Goal: Entertainment & Leisure: Browse casually

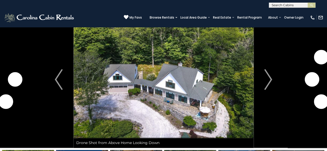
scroll to position [20, 0]
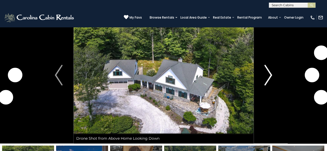
click at [273, 76] on button "Next" at bounding box center [269, 75] width 30 height 137
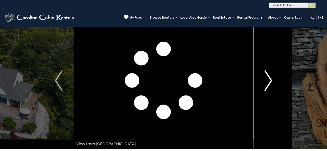
scroll to position [10, 0]
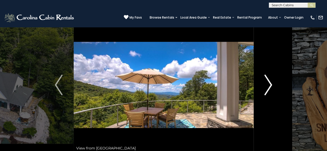
click at [271, 87] on img "Next" at bounding box center [269, 85] width 8 height 21
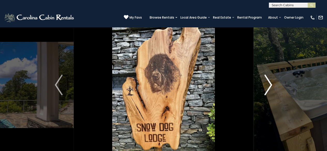
click at [275, 83] on button "Next" at bounding box center [269, 85] width 30 height 137
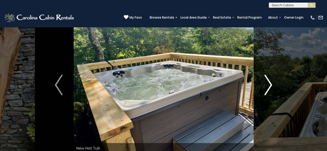
click at [272, 87] on button "Next" at bounding box center [269, 85] width 30 height 137
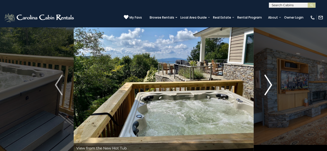
click at [270, 88] on img "Next" at bounding box center [269, 85] width 8 height 21
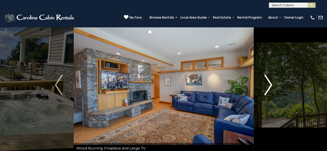
click at [271, 87] on img "Next" at bounding box center [269, 85] width 8 height 21
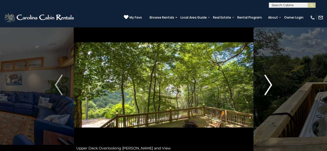
click at [269, 89] on img "Next" at bounding box center [269, 85] width 8 height 21
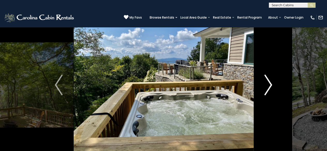
click at [272, 87] on img "Next" at bounding box center [269, 85] width 8 height 21
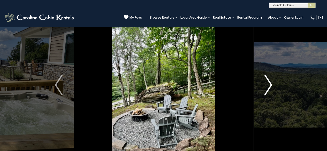
click at [268, 89] on img "Next" at bounding box center [269, 85] width 8 height 21
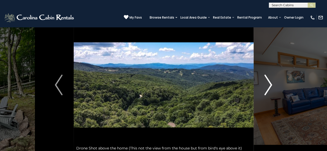
click at [271, 87] on img "Next" at bounding box center [269, 85] width 8 height 21
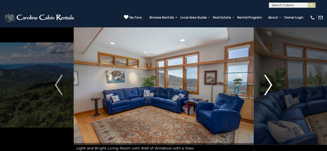
click at [270, 90] on img "Next" at bounding box center [269, 85] width 8 height 21
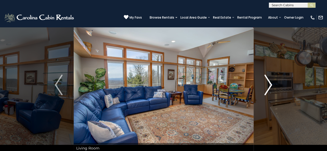
click at [271, 87] on img "Next" at bounding box center [269, 85] width 8 height 21
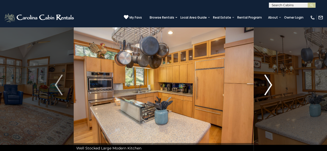
click at [269, 88] on img "Next" at bounding box center [269, 85] width 8 height 21
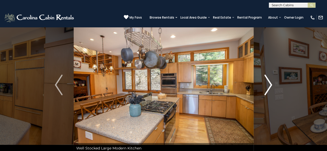
click at [269, 88] on img "Next" at bounding box center [269, 85] width 8 height 21
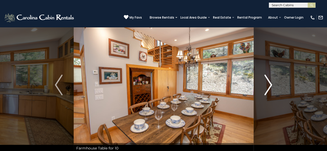
click at [272, 87] on img "Next" at bounding box center [269, 85] width 8 height 21
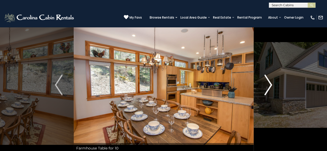
click at [269, 90] on img "Next" at bounding box center [269, 85] width 8 height 21
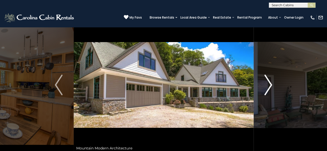
click at [269, 90] on img "Next" at bounding box center [269, 85] width 8 height 21
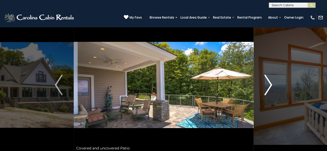
click at [269, 90] on img "Next" at bounding box center [269, 85] width 8 height 21
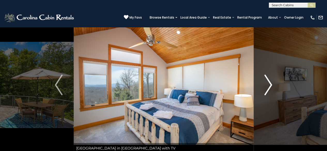
click at [270, 87] on img "Next" at bounding box center [269, 85] width 8 height 21
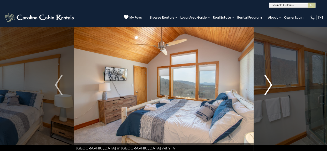
click at [269, 89] on img "Next" at bounding box center [269, 85] width 8 height 21
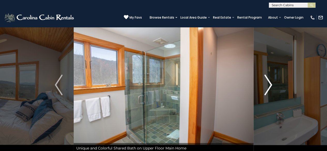
click at [271, 89] on img "Next" at bounding box center [269, 85] width 8 height 21
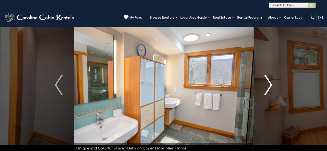
click at [272, 89] on img "Next" at bounding box center [269, 85] width 8 height 21
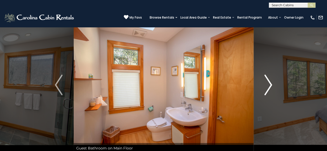
click at [270, 90] on img "Next" at bounding box center [269, 85] width 8 height 21
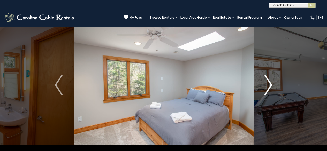
click at [272, 90] on img "Next" at bounding box center [269, 85] width 8 height 21
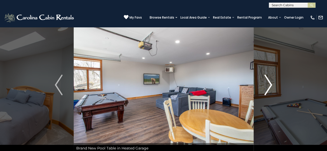
click at [271, 90] on img "Next" at bounding box center [269, 85] width 8 height 21
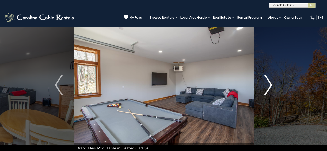
click at [269, 90] on img "Next" at bounding box center [269, 85] width 8 height 21
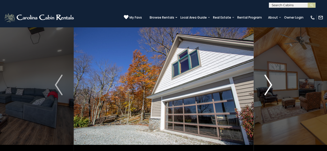
click at [270, 89] on img "Next" at bounding box center [269, 85] width 8 height 21
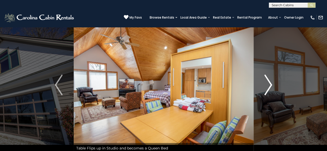
click at [272, 90] on img "Next" at bounding box center [269, 85] width 8 height 21
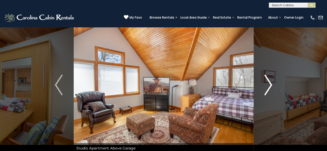
click at [271, 89] on img "Next" at bounding box center [269, 85] width 8 height 21
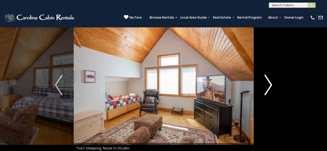
click at [271, 90] on img "Next" at bounding box center [269, 85] width 8 height 21
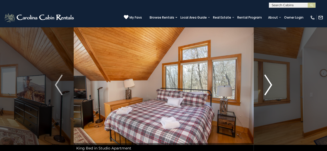
click at [269, 91] on img "Next" at bounding box center [269, 85] width 8 height 21
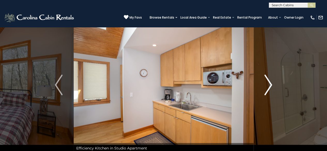
click at [269, 90] on img "Next" at bounding box center [269, 85] width 8 height 21
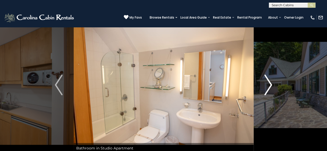
click at [270, 90] on img "Next" at bounding box center [269, 85] width 8 height 21
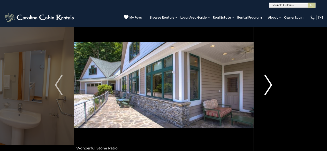
click at [269, 91] on img "Next" at bounding box center [269, 85] width 8 height 21
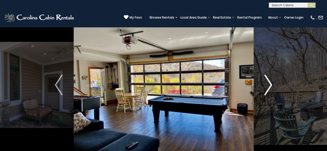
click at [269, 90] on img "Next" at bounding box center [269, 85] width 8 height 21
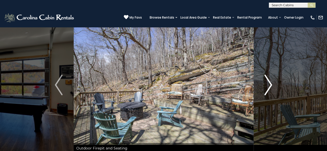
click at [269, 90] on img "Next" at bounding box center [269, 85] width 8 height 21
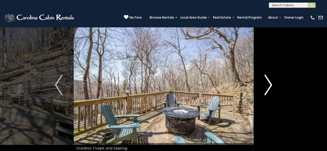
click at [271, 89] on img "Next" at bounding box center [269, 85] width 8 height 21
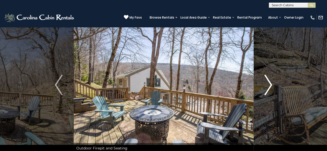
click at [270, 90] on img "Next" at bounding box center [269, 85] width 8 height 21
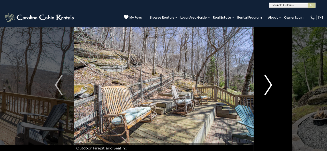
click at [269, 90] on img "Next" at bounding box center [269, 85] width 8 height 21
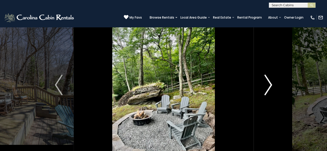
click at [269, 91] on img "Next" at bounding box center [269, 85] width 8 height 21
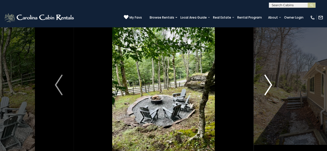
click at [270, 90] on img "Next" at bounding box center [269, 85] width 8 height 21
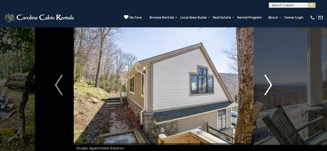
click at [271, 90] on img "Next" at bounding box center [269, 85] width 8 height 21
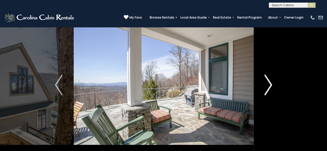
click at [270, 90] on img "Next" at bounding box center [269, 85] width 8 height 21
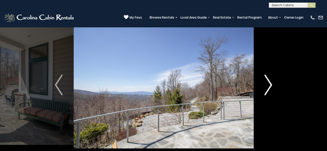
click at [268, 91] on img "Next" at bounding box center [269, 85] width 8 height 21
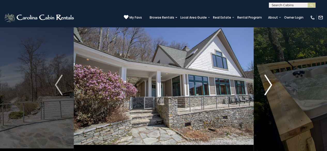
click at [268, 88] on img "Next" at bounding box center [269, 85] width 8 height 21
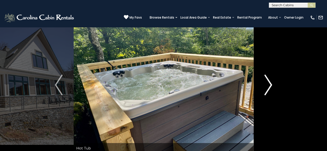
click at [263, 88] on button "Next" at bounding box center [269, 85] width 30 height 137
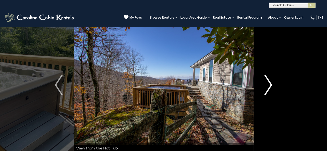
click at [271, 90] on img "Next" at bounding box center [269, 85] width 8 height 21
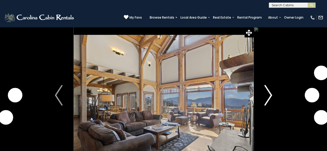
click at [269, 101] on img "Next" at bounding box center [269, 95] width 8 height 21
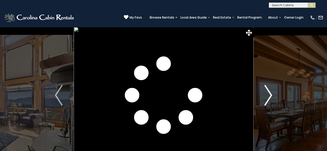
click at [272, 97] on button "Next" at bounding box center [269, 95] width 30 height 137
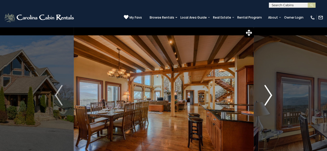
click at [273, 99] on button "Next" at bounding box center [269, 95] width 30 height 137
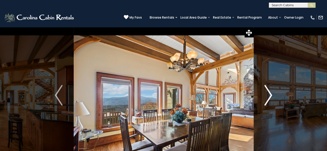
click at [270, 99] on img "Next" at bounding box center [269, 95] width 8 height 21
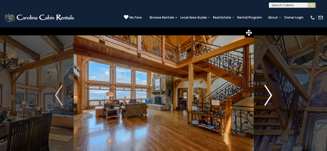
click at [273, 100] on button "Next" at bounding box center [269, 95] width 30 height 137
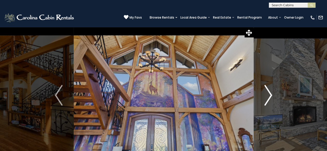
click at [273, 100] on button "Next" at bounding box center [269, 95] width 30 height 137
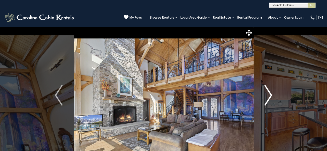
click at [273, 100] on button "Next" at bounding box center [269, 95] width 30 height 137
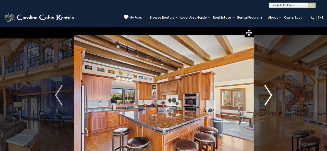
click at [272, 100] on button "Next" at bounding box center [269, 95] width 30 height 137
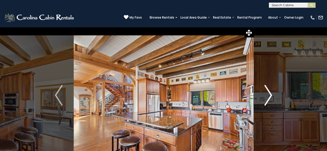
click at [273, 100] on button "Next" at bounding box center [269, 95] width 30 height 137
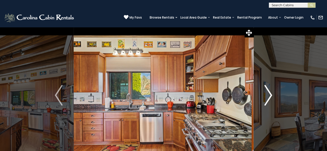
click at [271, 100] on img "Next" at bounding box center [269, 95] width 8 height 21
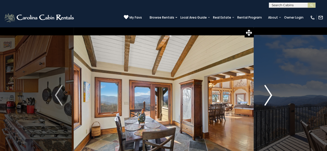
click at [272, 99] on img "Next" at bounding box center [269, 95] width 8 height 21
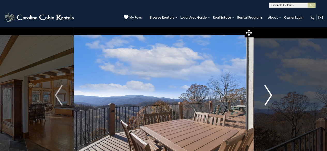
click at [271, 99] on img "Next" at bounding box center [269, 95] width 8 height 21
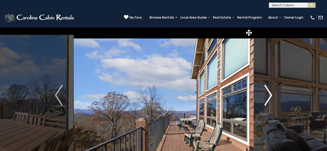
click at [271, 99] on img "Next" at bounding box center [269, 95] width 8 height 21
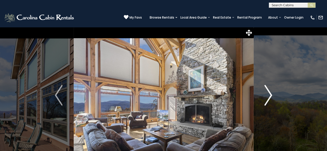
click at [271, 97] on img "Next" at bounding box center [269, 95] width 8 height 21
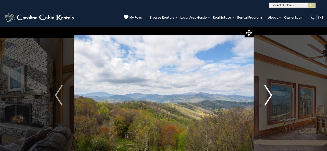
click at [271, 98] on img "Next" at bounding box center [269, 95] width 8 height 21
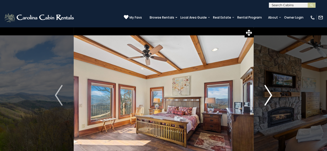
click at [270, 100] on img "Next" at bounding box center [269, 95] width 8 height 21
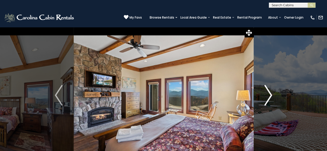
click at [270, 99] on img "Next" at bounding box center [269, 95] width 8 height 21
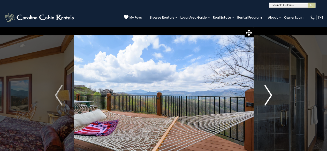
click at [270, 99] on img "Next" at bounding box center [269, 95] width 8 height 21
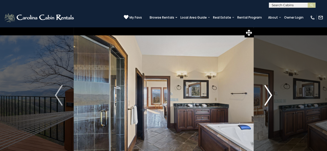
click at [271, 98] on img "Next" at bounding box center [269, 95] width 8 height 21
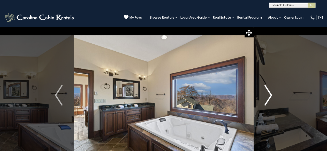
click at [268, 99] on img "Next" at bounding box center [269, 95] width 8 height 21
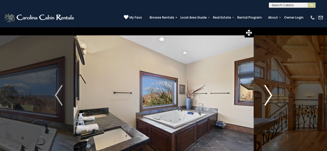
click at [269, 101] on img "Next" at bounding box center [269, 95] width 8 height 21
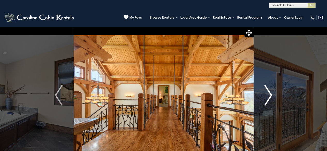
click at [269, 100] on img "Next" at bounding box center [269, 95] width 8 height 21
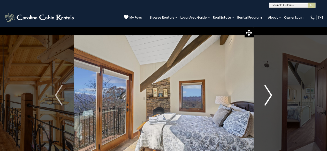
click at [272, 99] on img "Next" at bounding box center [269, 95] width 8 height 21
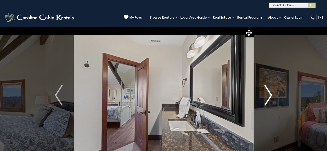
click at [270, 99] on img "Next" at bounding box center [269, 95] width 8 height 21
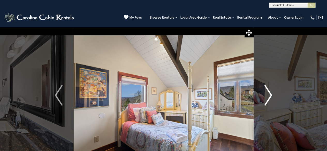
click at [271, 98] on img "Next" at bounding box center [269, 95] width 8 height 21
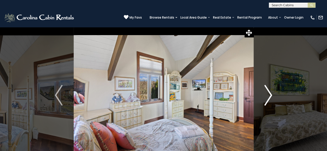
click at [271, 97] on img "Next" at bounding box center [269, 95] width 8 height 21
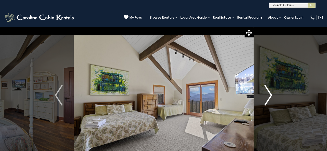
click at [270, 97] on img "Next" at bounding box center [269, 95] width 8 height 21
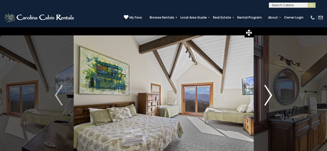
click at [270, 96] on img "Next" at bounding box center [269, 95] width 8 height 21
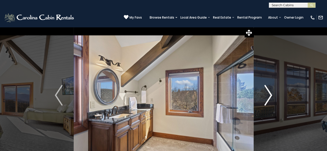
click at [269, 98] on img "Next" at bounding box center [269, 95] width 8 height 21
